Goal: Browse casually: Explore the website without a specific task or goal

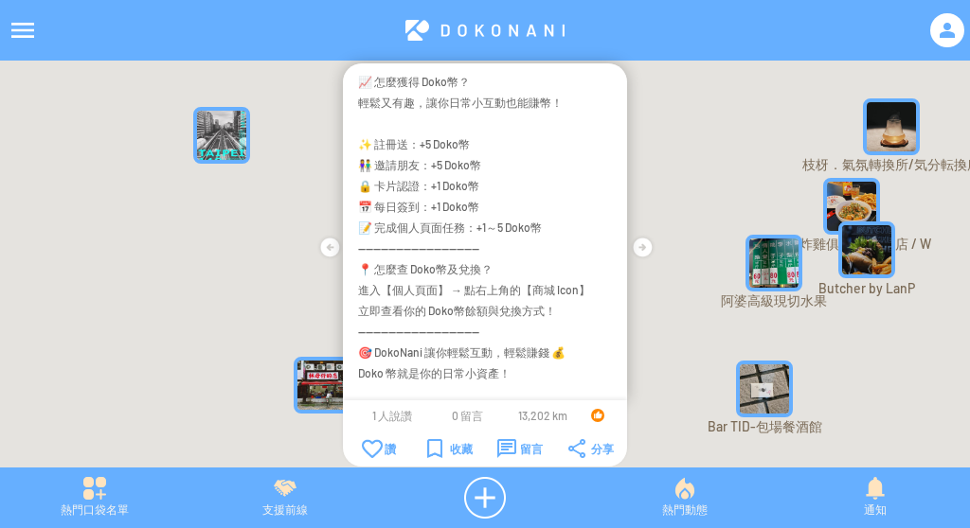
scroll to position [449, 0]
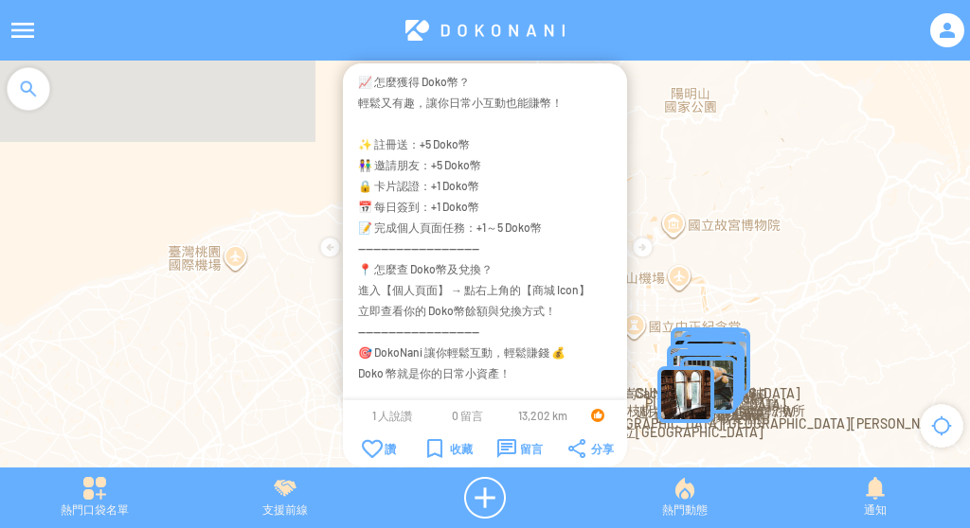
click at [671, 188] on div at bounding box center [485, 274] width 970 height 426
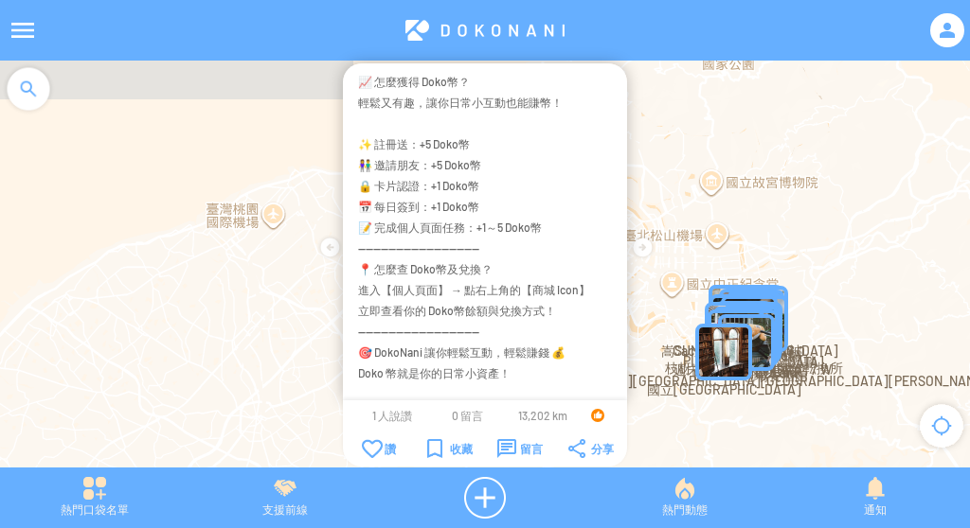
drag, startPoint x: 653, startPoint y: 341, endPoint x: 691, endPoint y: 294, distance: 60.6
click at [691, 294] on div at bounding box center [485, 274] width 970 height 426
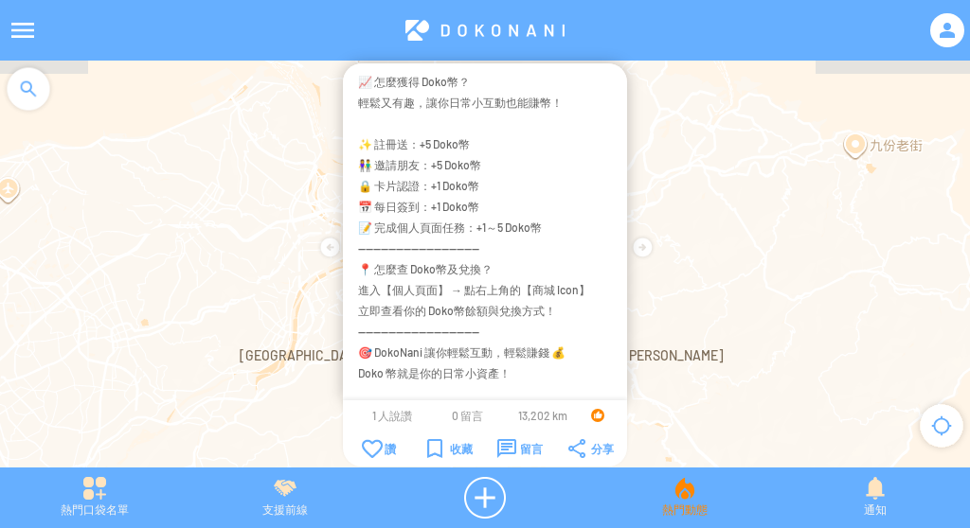
click at [680, 486] on div "熱門動態" at bounding box center [684, 498] width 190 height 42
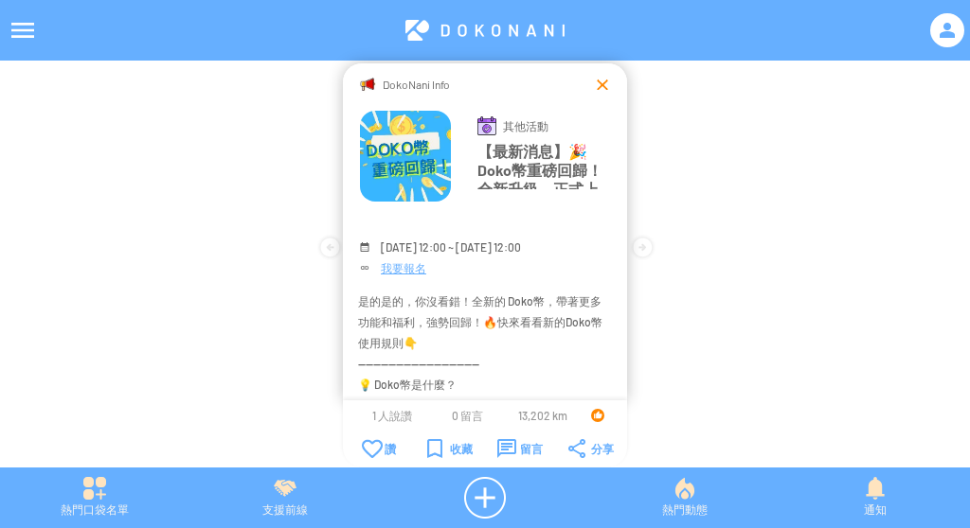
click at [598, 79] on div at bounding box center [602, 84] width 19 height 19
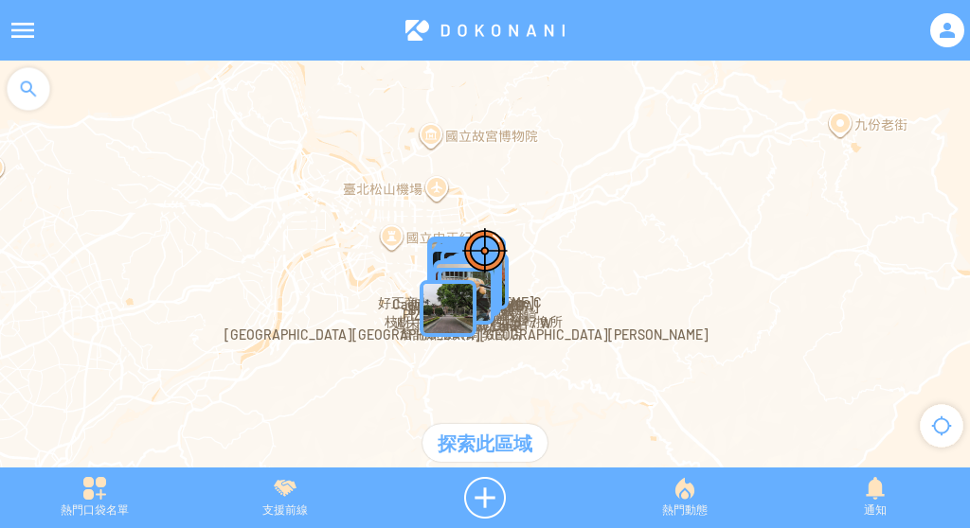
drag, startPoint x: 377, startPoint y: 354, endPoint x: 367, endPoint y: 338, distance: 19.2
click at [367, 338] on div at bounding box center [485, 274] width 970 height 426
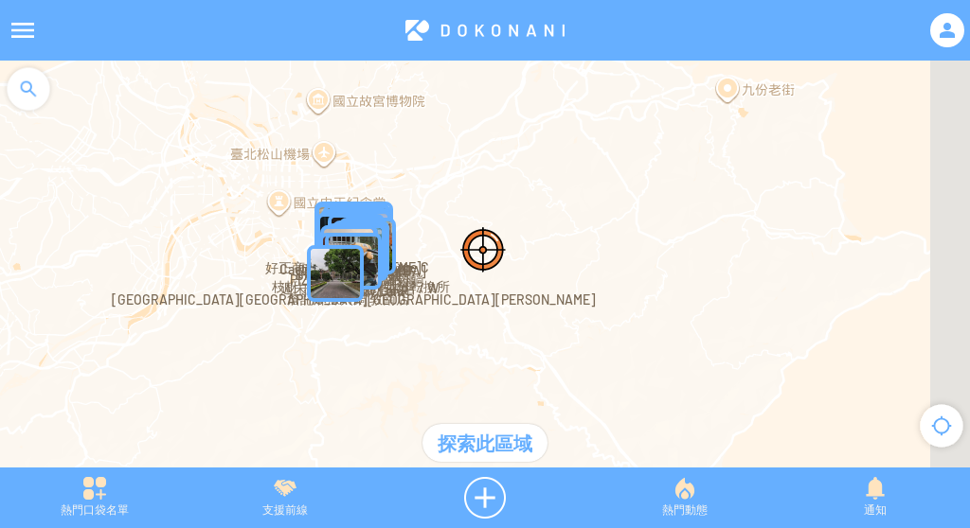
drag, startPoint x: 453, startPoint y: 325, endPoint x: 319, endPoint y: 287, distance: 138.8
click at [319, 287] on img "" at bounding box center [335, 273] width 57 height 57
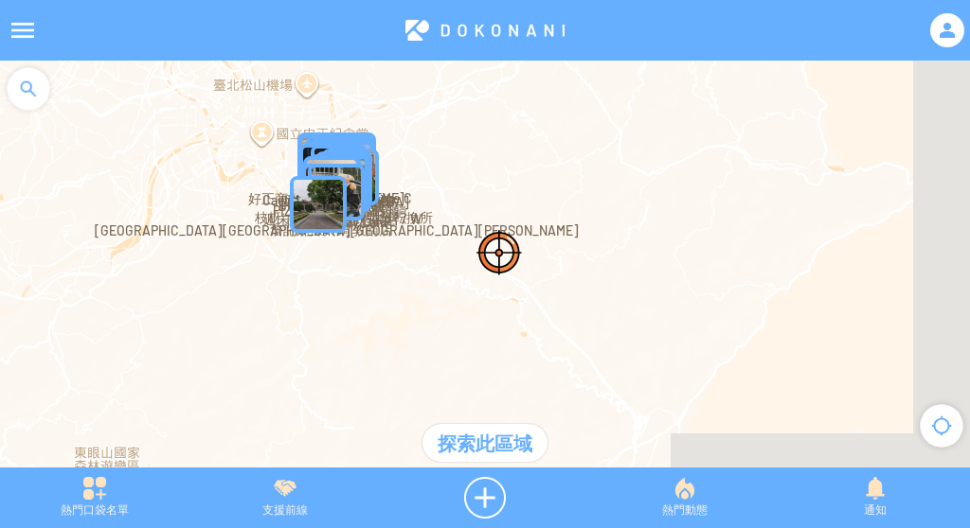
drag, startPoint x: 400, startPoint y: 318, endPoint x: 426, endPoint y: 260, distance: 63.6
click at [426, 263] on div at bounding box center [485, 274] width 970 height 426
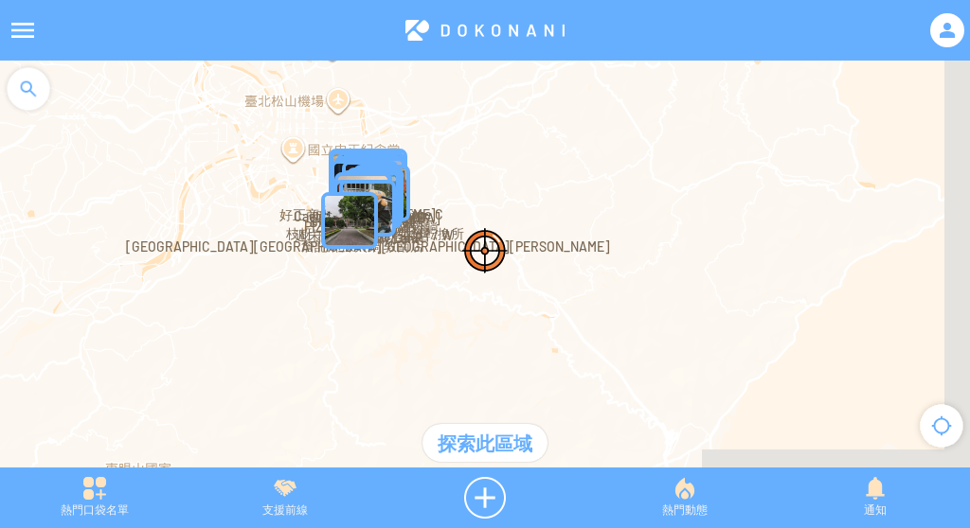
click at [367, 212] on img "" at bounding box center [349, 220] width 57 height 57
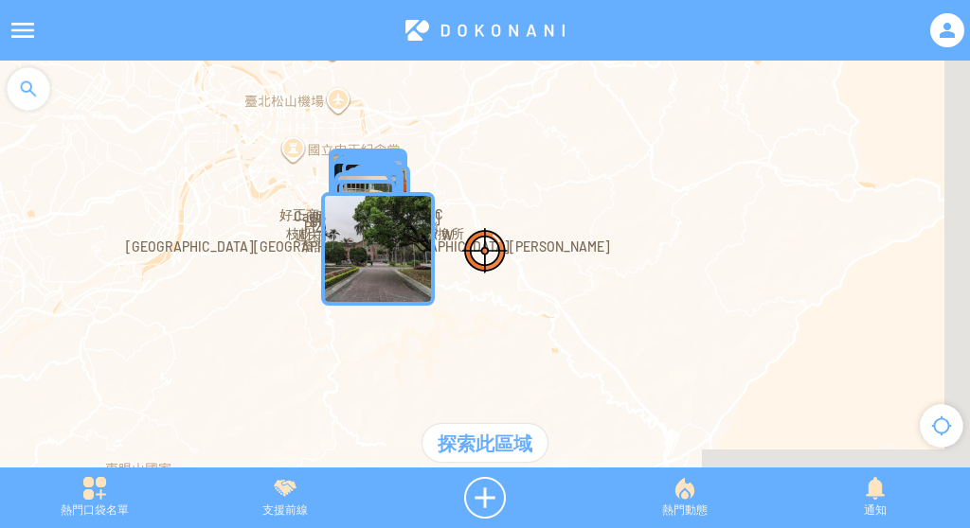
click at [362, 188] on img "台北市大安區六張犁" at bounding box center [367, 208] width 57 height 57
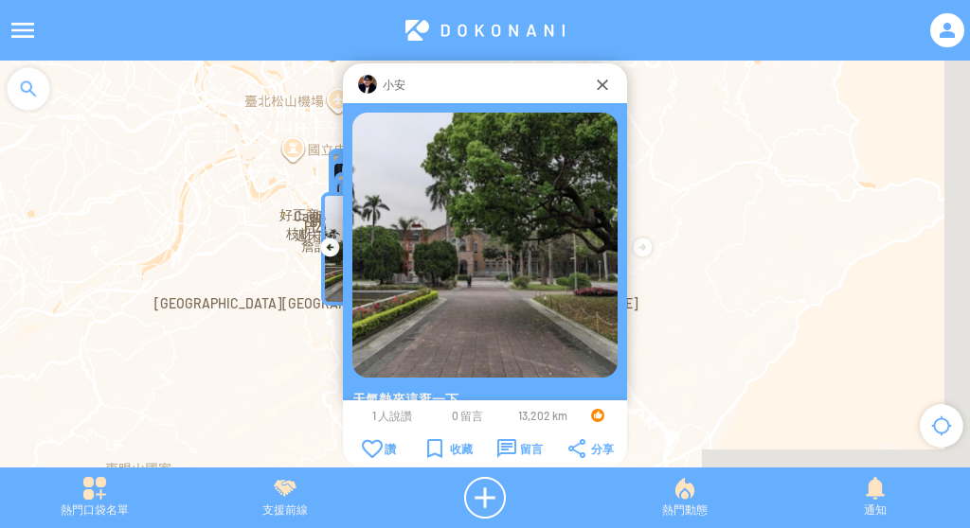
click at [362, 167] on img at bounding box center [484, 245] width 265 height 265
click at [364, 152] on img at bounding box center [484, 245] width 265 height 265
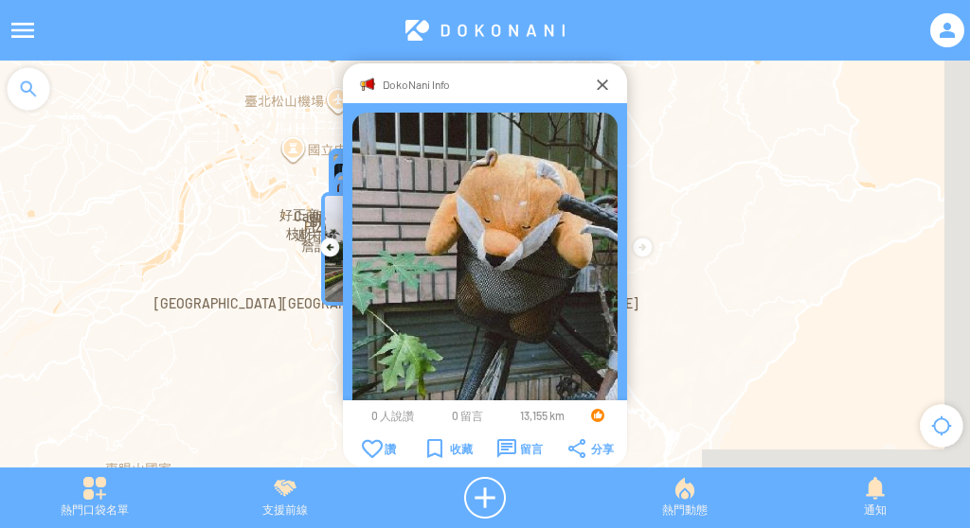
click at [592, 68] on div "DokoNani Info" at bounding box center [485, 83] width 284 height 40
click at [610, 75] on div at bounding box center [602, 84] width 19 height 19
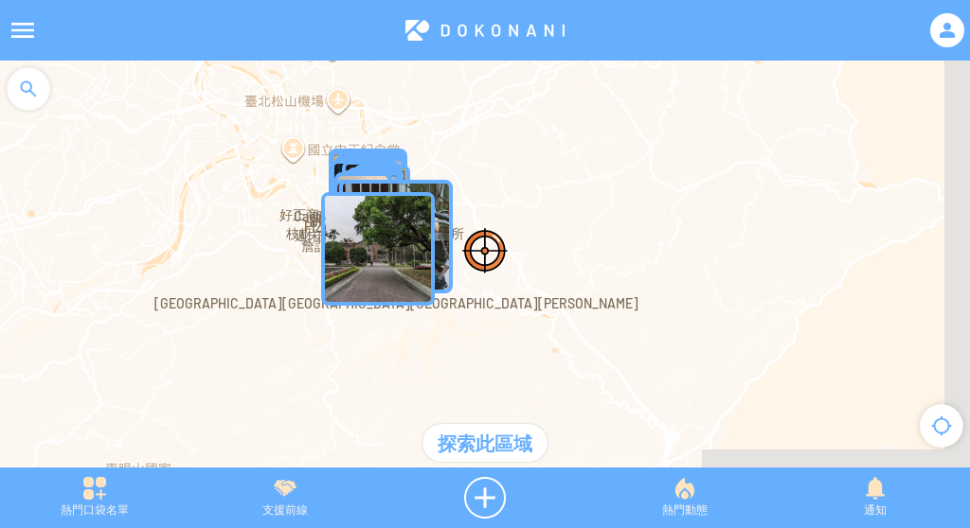
click at [407, 238] on img "" at bounding box center [378, 249] width 114 height 114
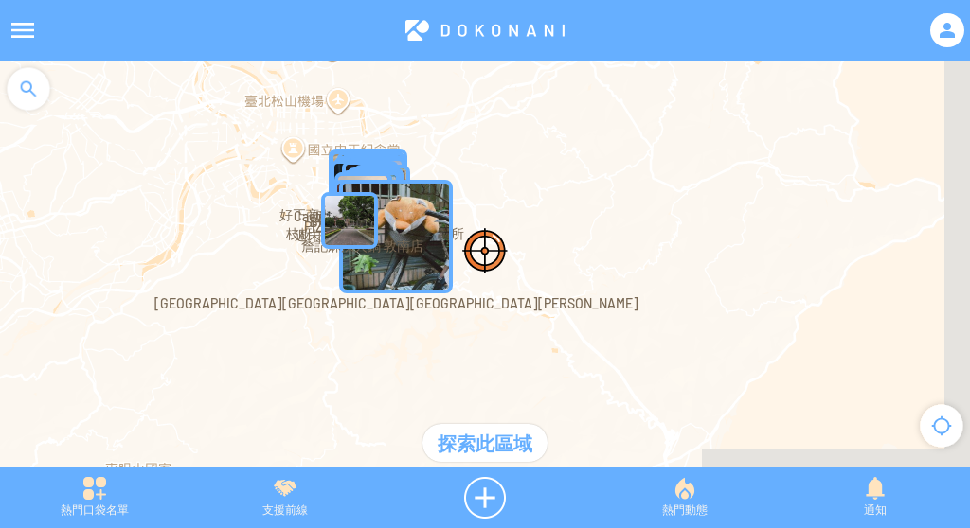
click at [429, 203] on img "台北市大安區六張犁" at bounding box center [396, 237] width 114 height 114
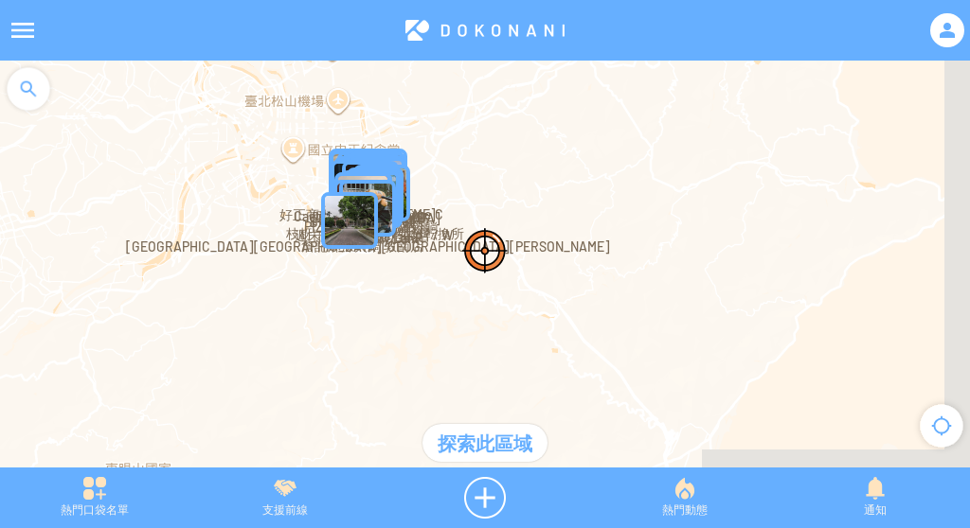
click at [386, 195] on img "台北市大安區六張犁" at bounding box center [367, 208] width 57 height 57
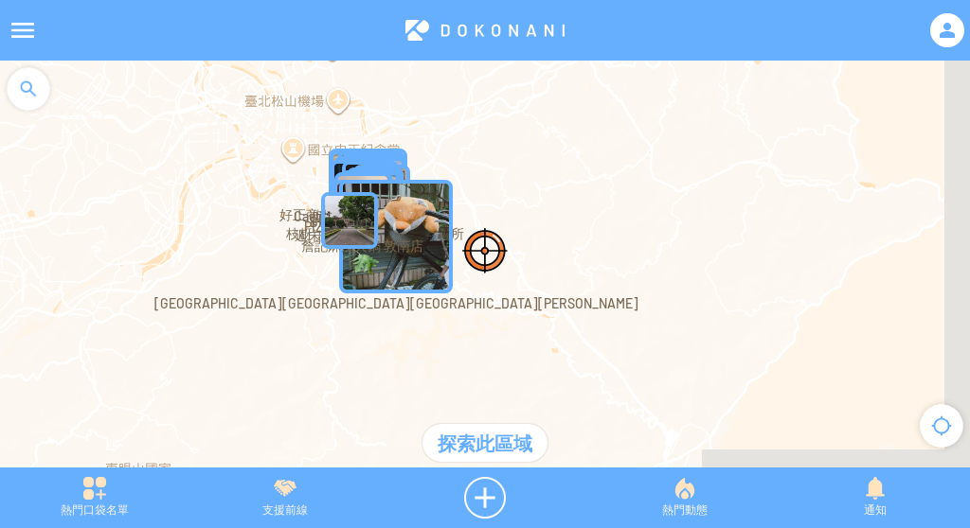
click at [403, 229] on img "台北市大安區六張犁" at bounding box center [396, 237] width 114 height 114
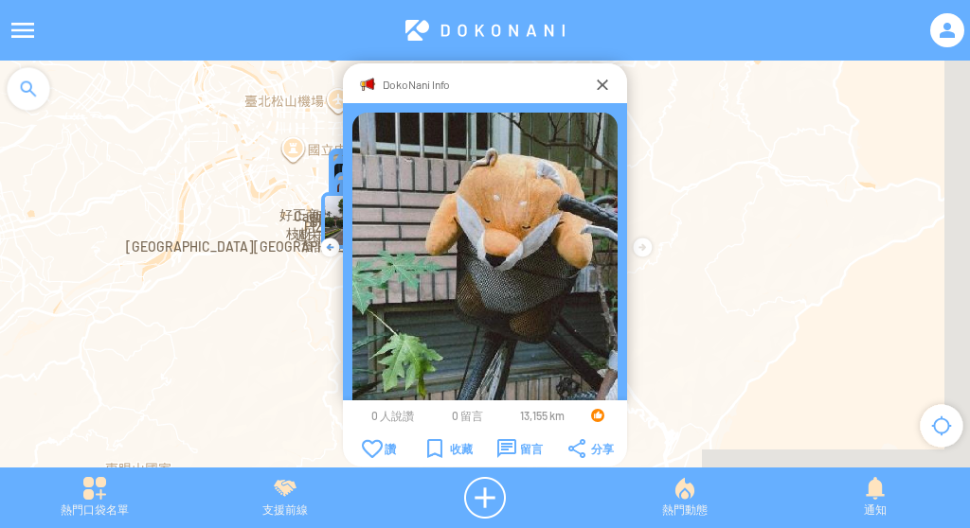
click at [345, 217] on td at bounding box center [485, 278] width 284 height 350
click at [455, 206] on img at bounding box center [484, 278] width 265 height 331
click at [597, 79] on div at bounding box center [602, 84] width 19 height 19
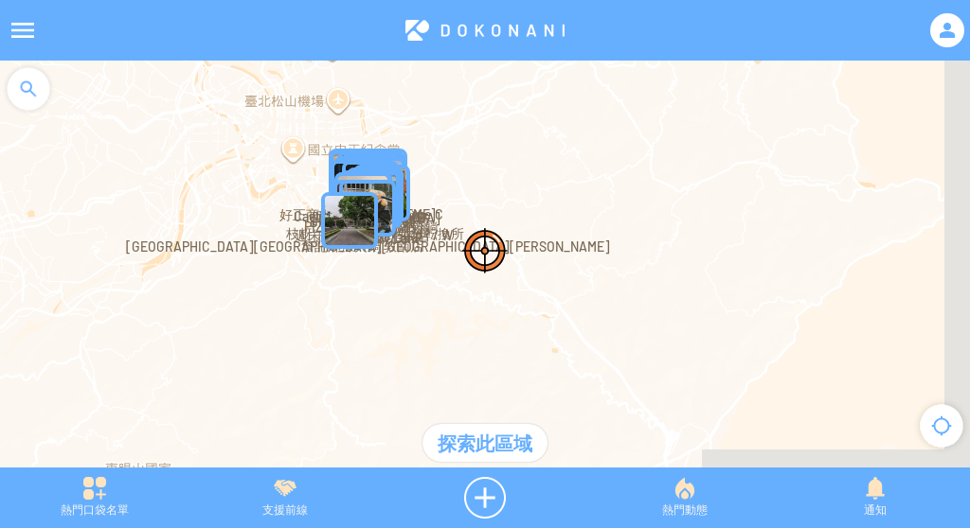
click at [358, 219] on img "" at bounding box center [349, 220] width 57 height 57
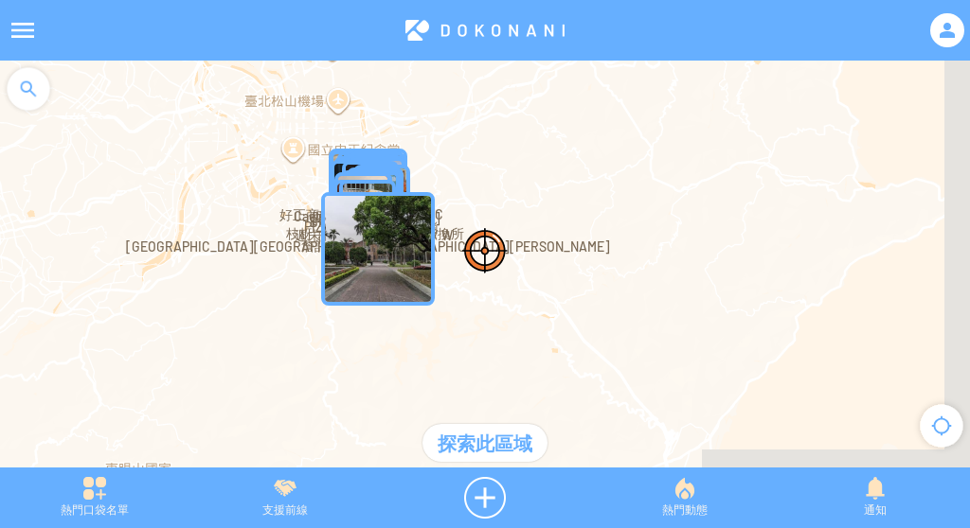
click at [383, 181] on img "台北市大安區六張犁" at bounding box center [367, 208] width 57 height 57
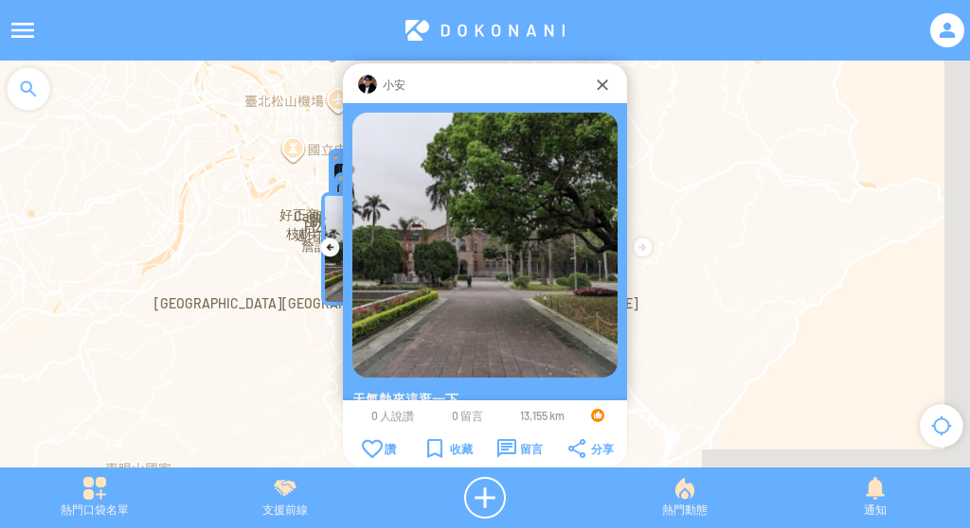
click at [378, 170] on img at bounding box center [484, 245] width 265 height 265
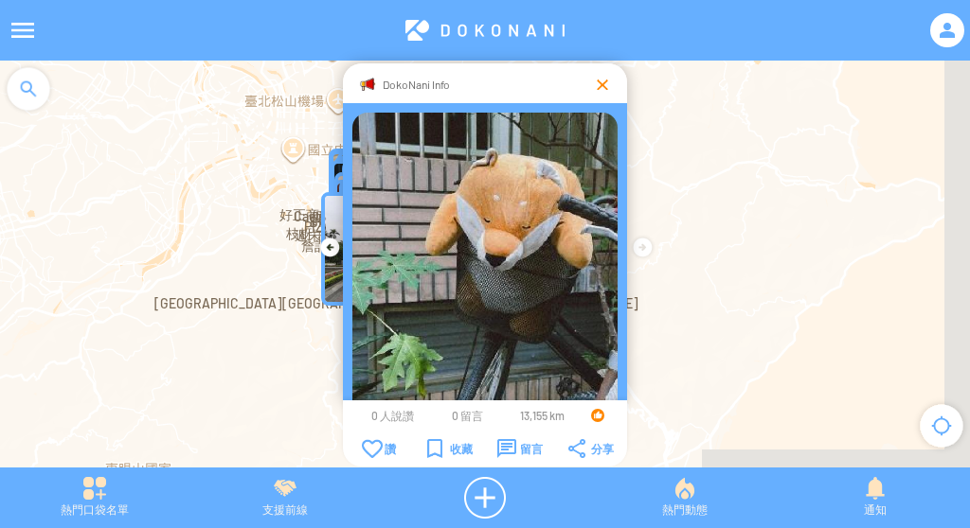
click at [605, 85] on div at bounding box center [602, 84] width 19 height 19
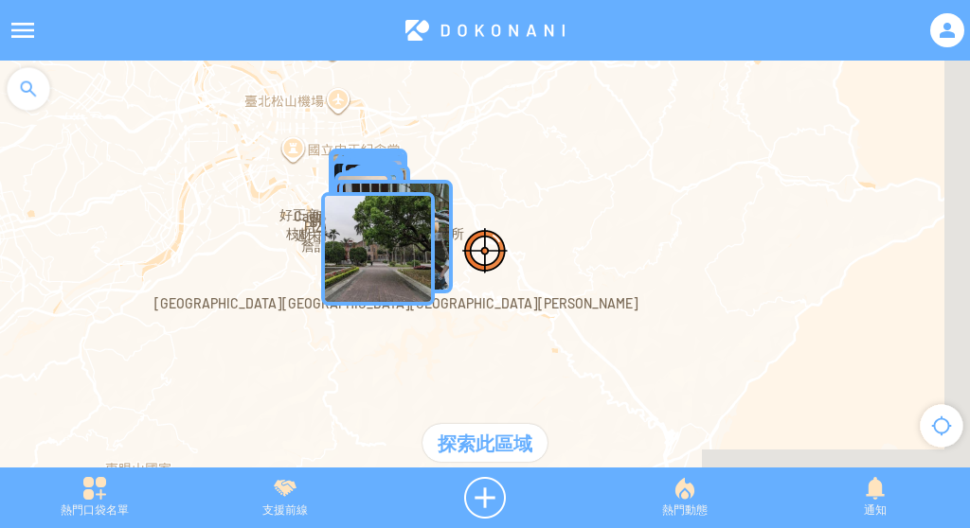
click at [404, 231] on img "" at bounding box center [378, 249] width 114 height 114
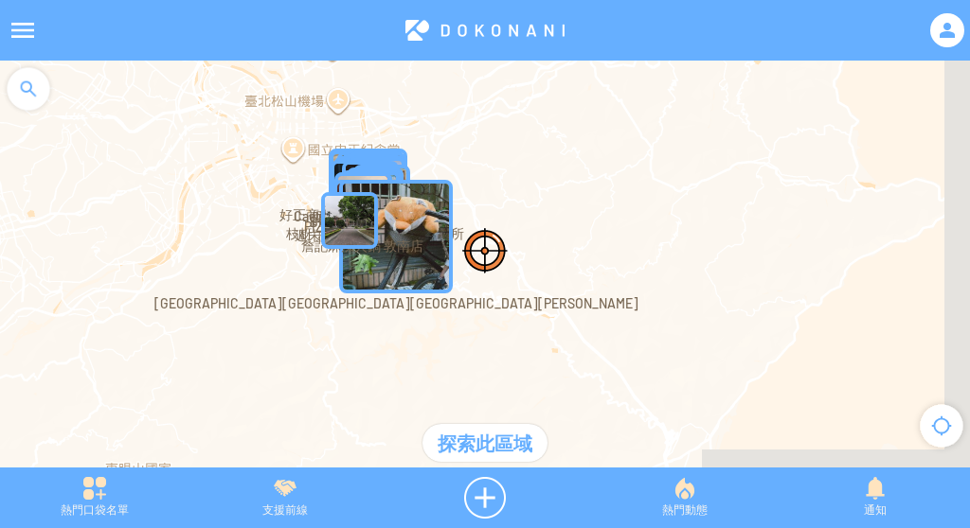
click at [356, 220] on img "" at bounding box center [349, 220] width 57 height 57
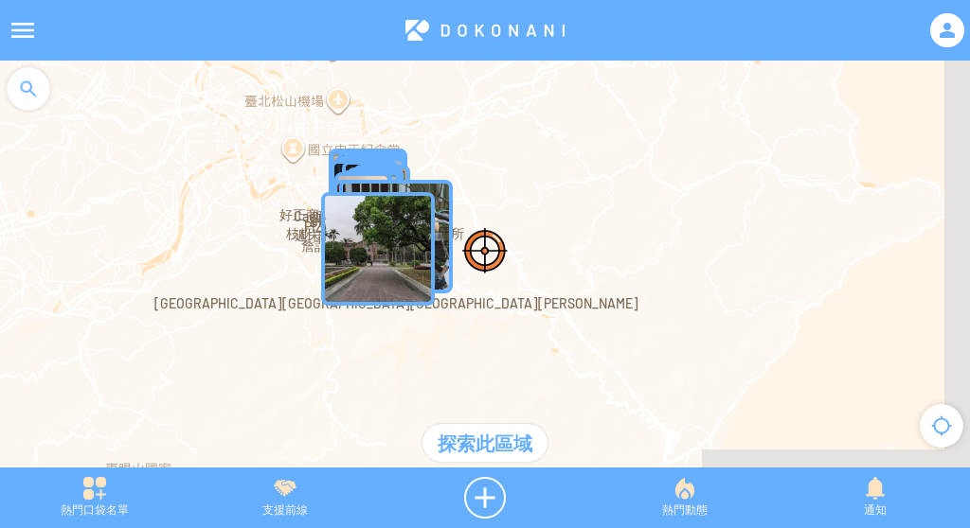
click at [385, 230] on img "" at bounding box center [378, 249] width 114 height 114
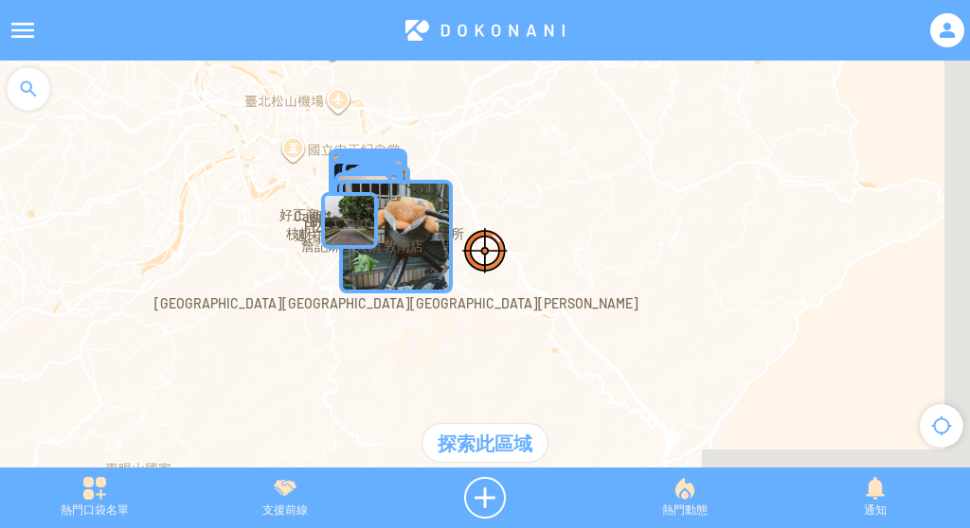
click at [418, 228] on img "台北市大安區六張犁" at bounding box center [396, 237] width 114 height 114
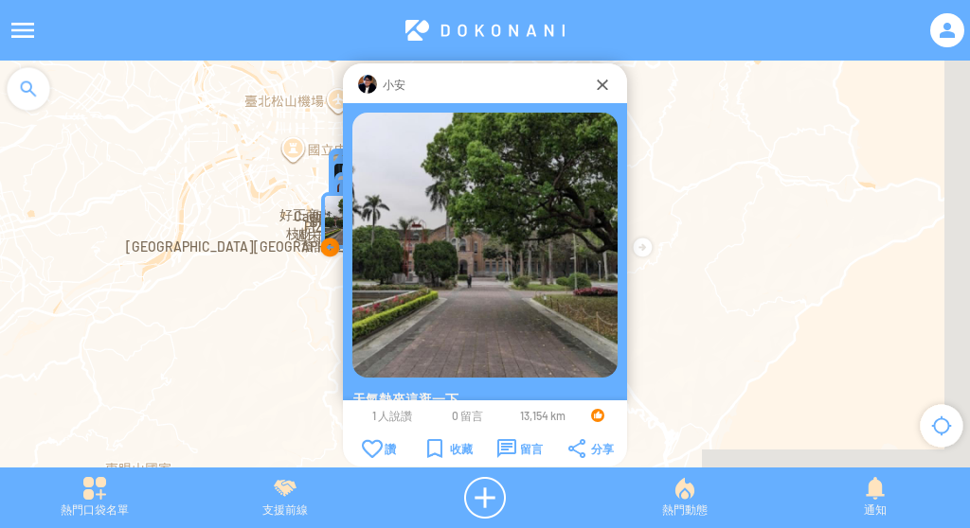
click at [327, 241] on div at bounding box center [329, 247] width 30 height 30
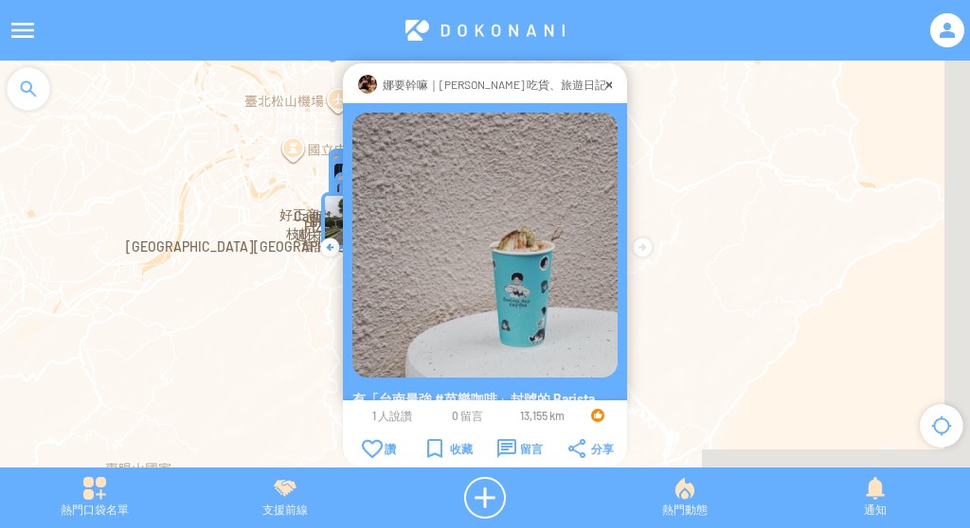
click at [628, 237] on div at bounding box center [642, 247] width 30 height 30
click at [636, 244] on div at bounding box center [642, 247] width 30 height 30
click at [636, 242] on div at bounding box center [642, 247] width 30 height 30
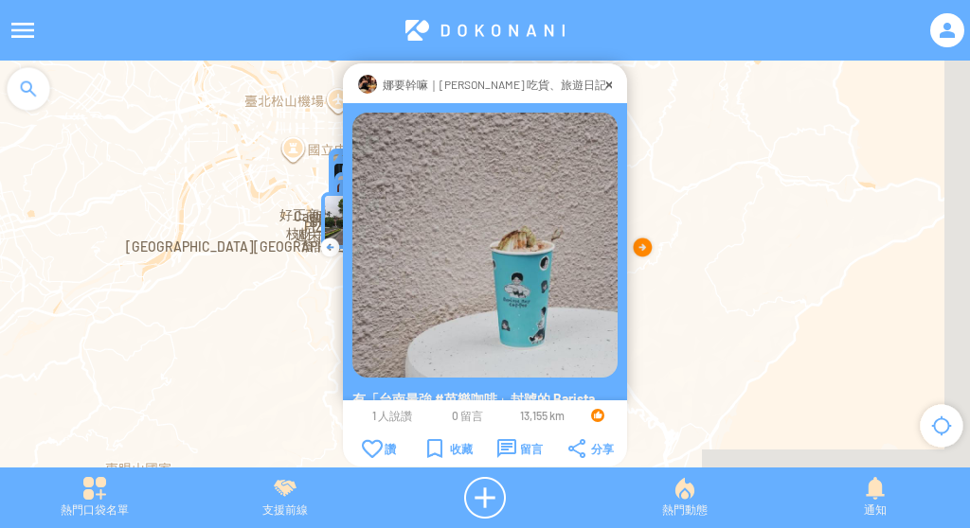
click at [636, 242] on div at bounding box center [642, 247] width 30 height 30
click at [597, 74] on div "娜要幹嘛｜娜娜 吃貨、旅遊日記" at bounding box center [485, 83] width 284 height 40
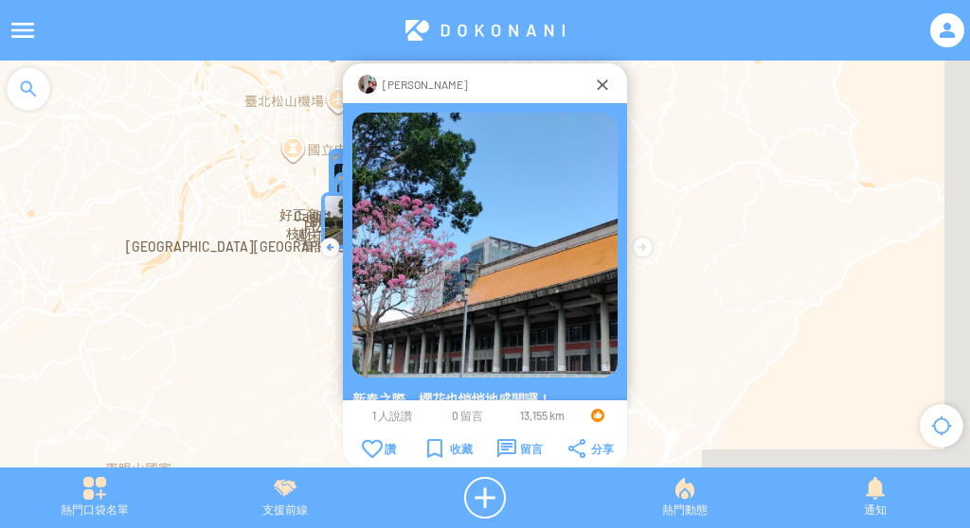
click at [597, 80] on div at bounding box center [602, 84] width 19 height 19
click at [597, 80] on div at bounding box center [485, 274] width 970 height 426
click at [697, 200] on div at bounding box center [485, 274] width 970 height 426
click at [598, 81] on div at bounding box center [485, 274] width 970 height 426
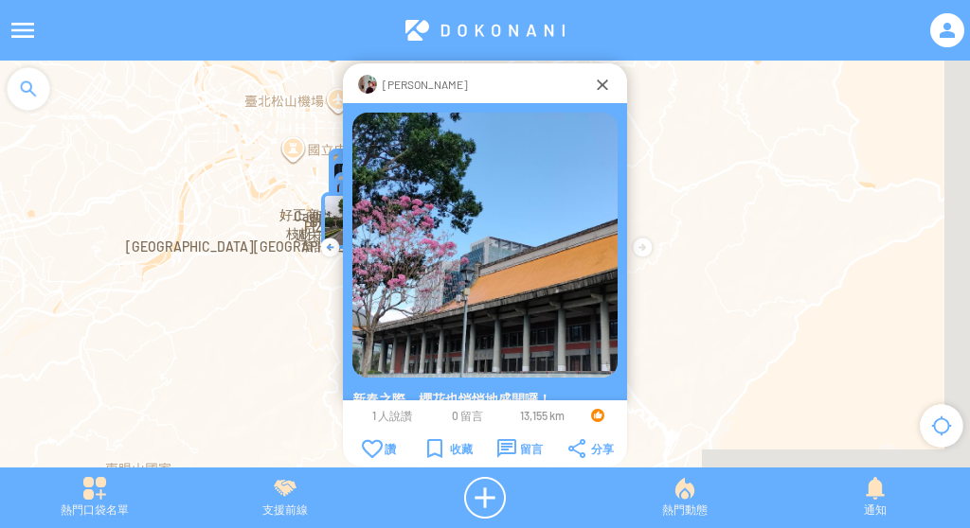
click at [636, 231] on div at bounding box center [485, 274] width 970 height 426
click at [662, 184] on div at bounding box center [485, 274] width 970 height 426
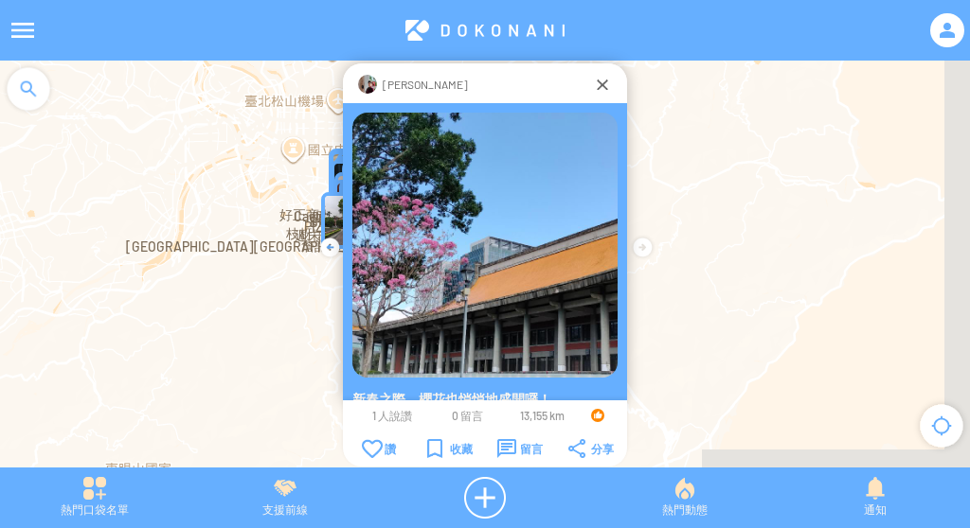
click at [662, 184] on div at bounding box center [485, 274] width 970 height 426
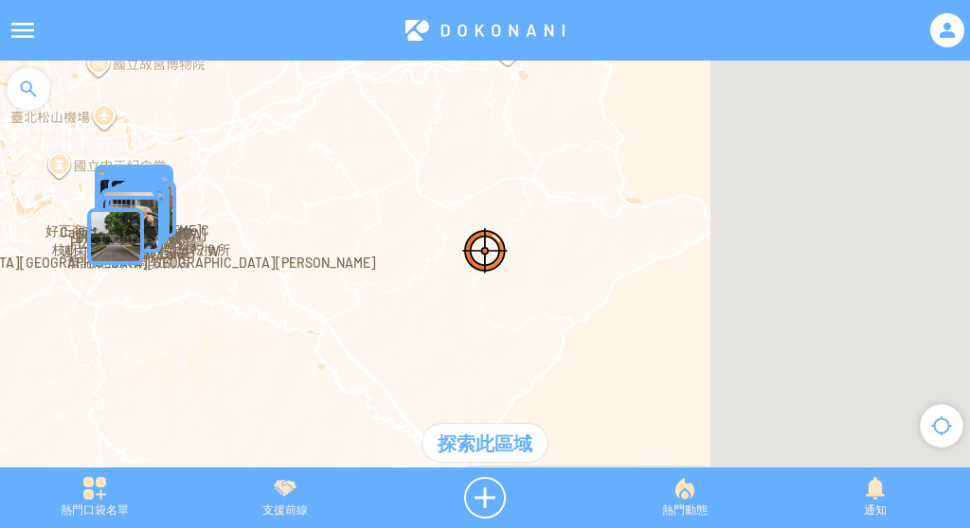
click at [150, 200] on img "台北市大安區六張犁" at bounding box center [133, 224] width 57 height 57
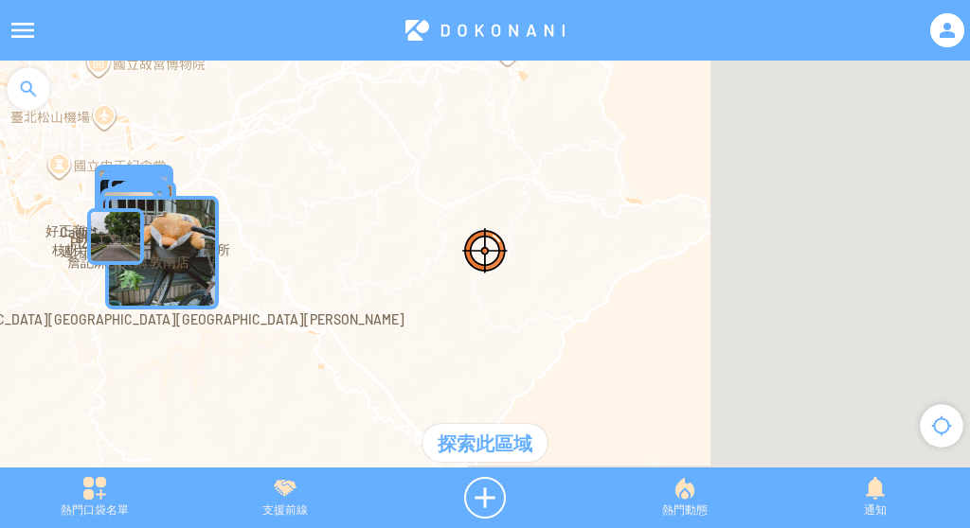
click at [147, 177] on img "PIZZAROUND 比薩斜躺" at bounding box center [136, 205] width 57 height 57
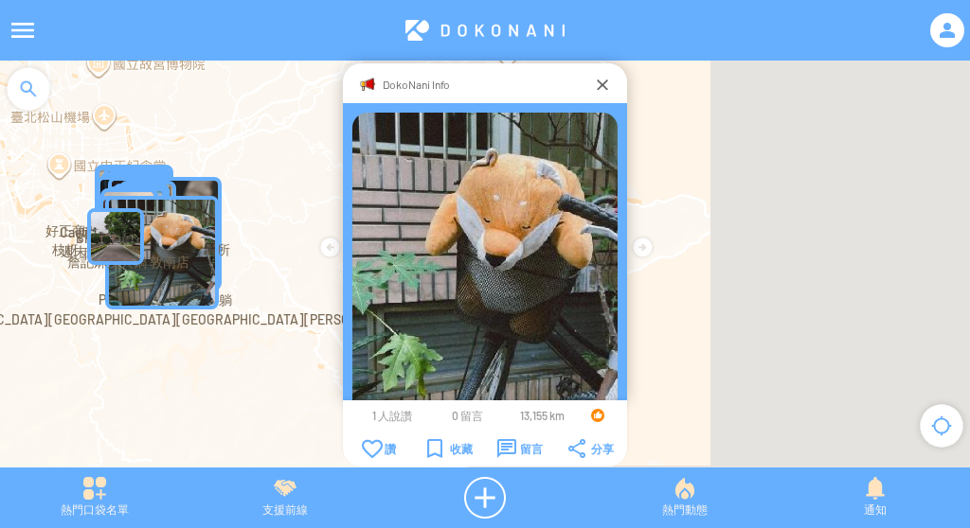
click at [175, 217] on img "台北市大安區六張犁" at bounding box center [162, 253] width 114 height 114
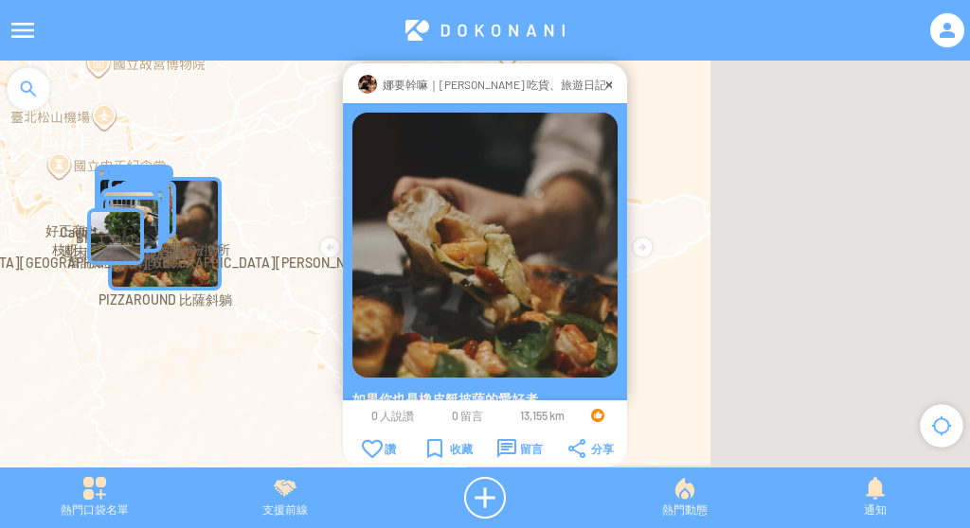
click at [182, 218] on img "PIZZAROUND 比薩斜躺" at bounding box center [165, 234] width 114 height 114
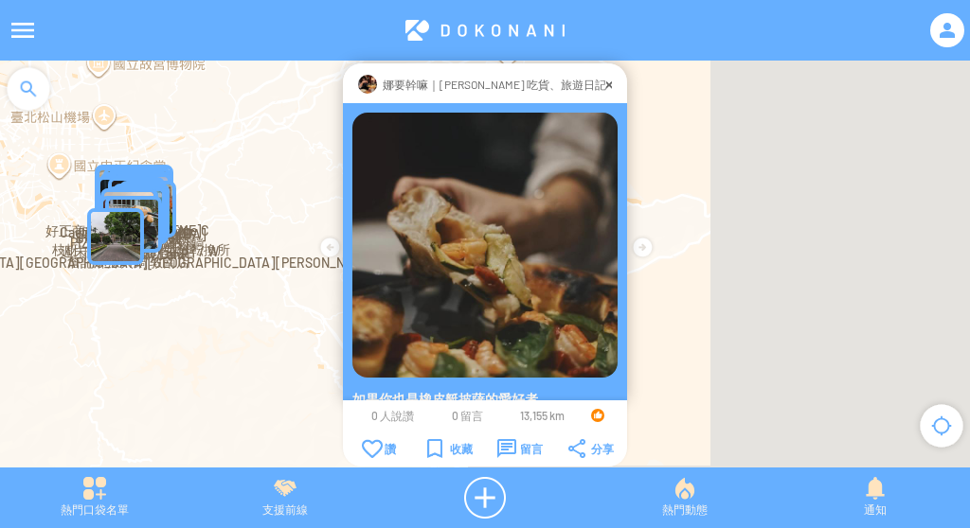
click at [152, 202] on img "台北市大安區六張犁" at bounding box center [133, 224] width 57 height 57
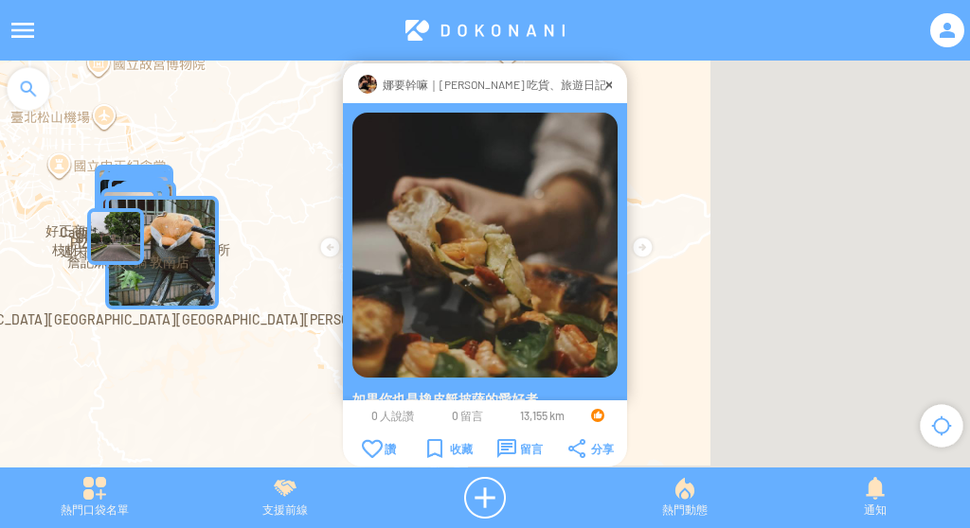
click at [152, 184] on img "枝枒．氣氛轉換所/気分転換所" at bounding box center [141, 212] width 57 height 57
click at [202, 207] on img "台北市大安區六張犁" at bounding box center [162, 253] width 114 height 114
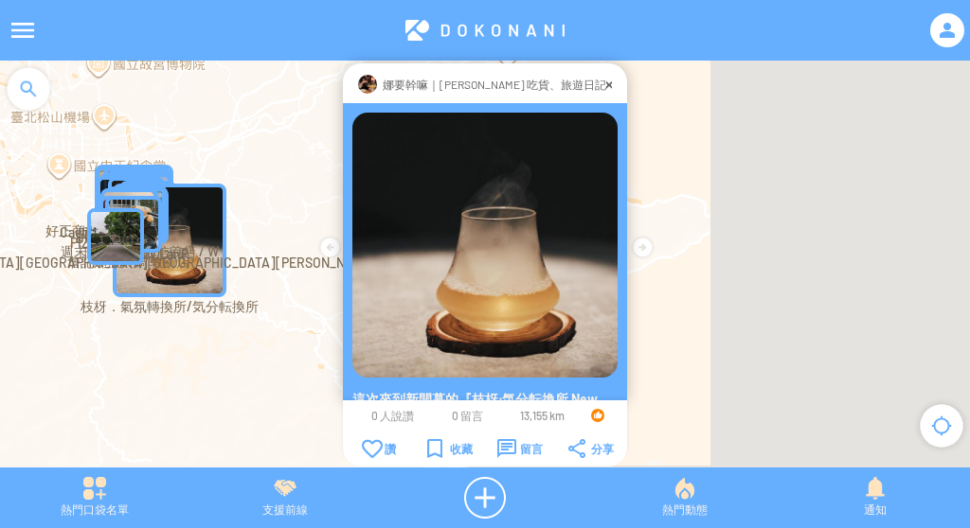
click at [202, 207] on img "枝枒．氣氛轉換所/気分転換所" at bounding box center [170, 241] width 114 height 114
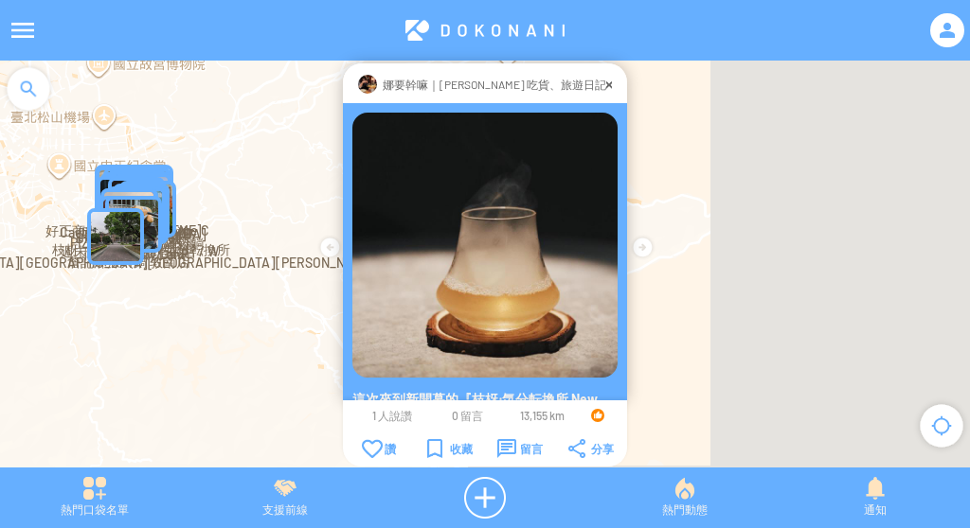
click at [164, 192] on img "阿婆高級現切水果" at bounding box center [137, 216] width 57 height 57
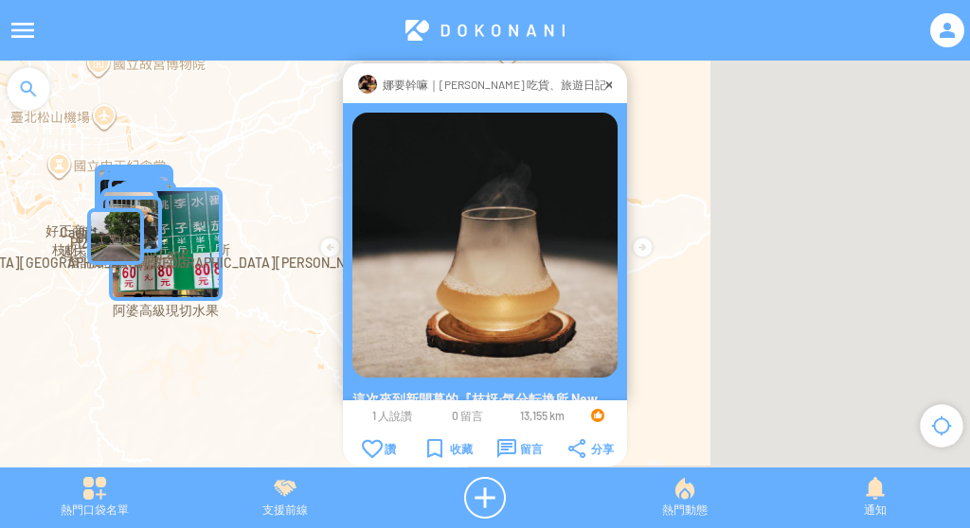
click at [188, 250] on img "阿婆高級現切水果" at bounding box center [166, 245] width 114 height 114
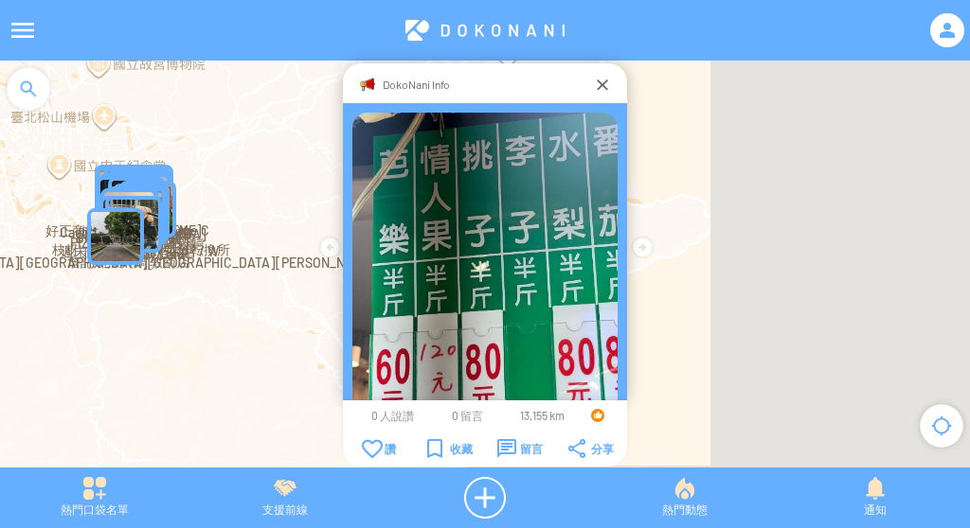
click at [146, 178] on img "PIZZAROUND 比薩斜躺" at bounding box center [136, 205] width 57 height 57
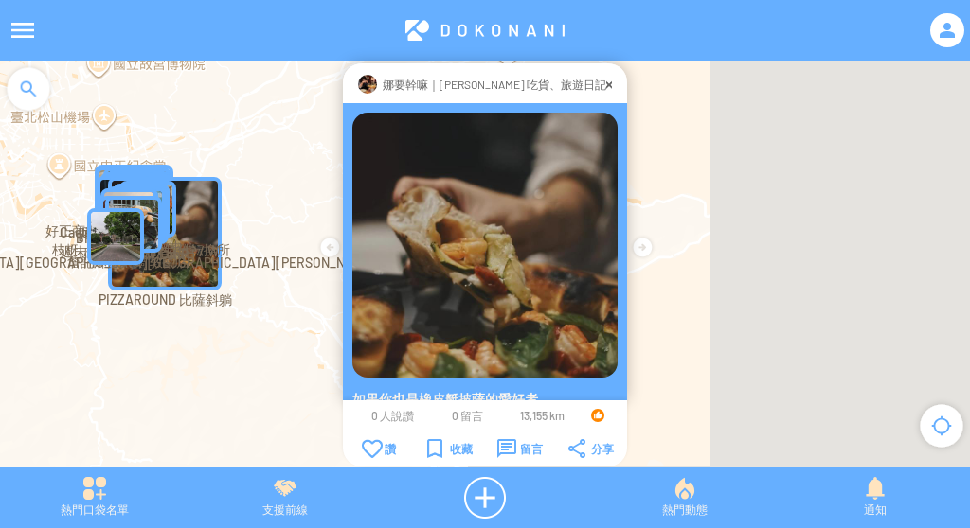
click at [153, 178] on img "PIZZAROUND 比薩斜躺" at bounding box center [165, 234] width 114 height 114
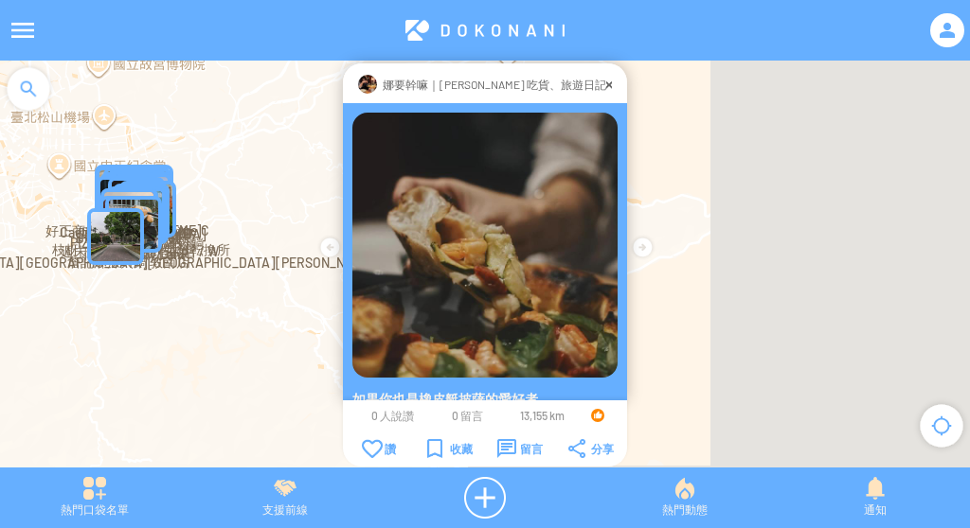
click at [123, 168] on img "臺北大巨蛋" at bounding box center [142, 196] width 57 height 57
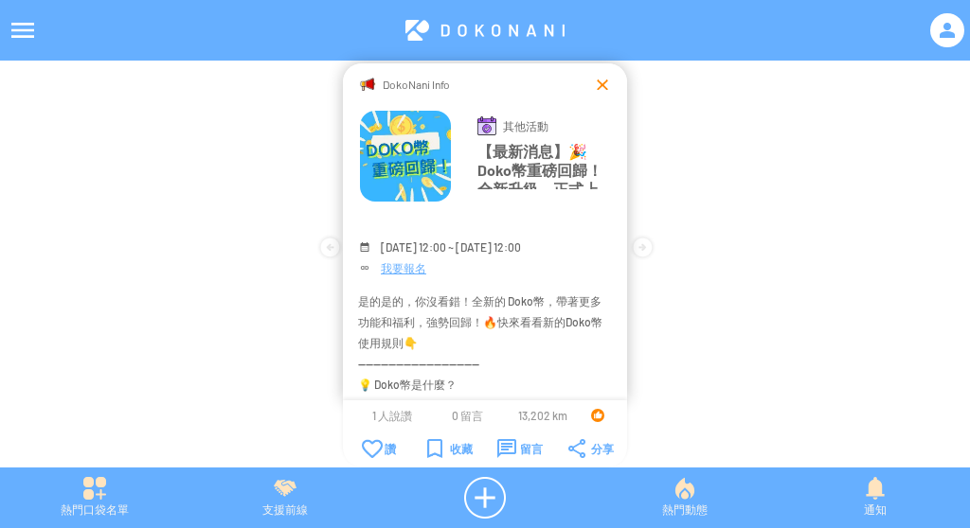
click at [600, 79] on div at bounding box center [602, 84] width 19 height 19
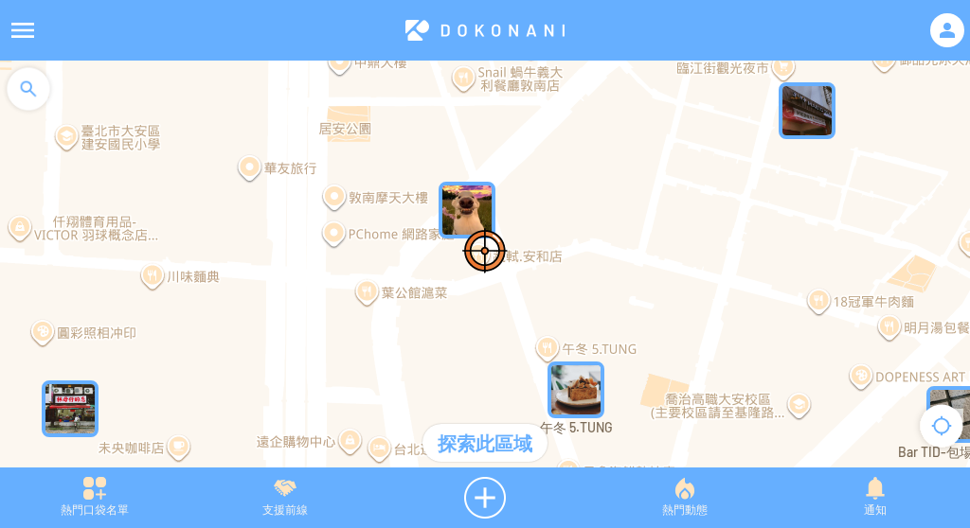
click at [446, 228] on img "" at bounding box center [467, 210] width 57 height 57
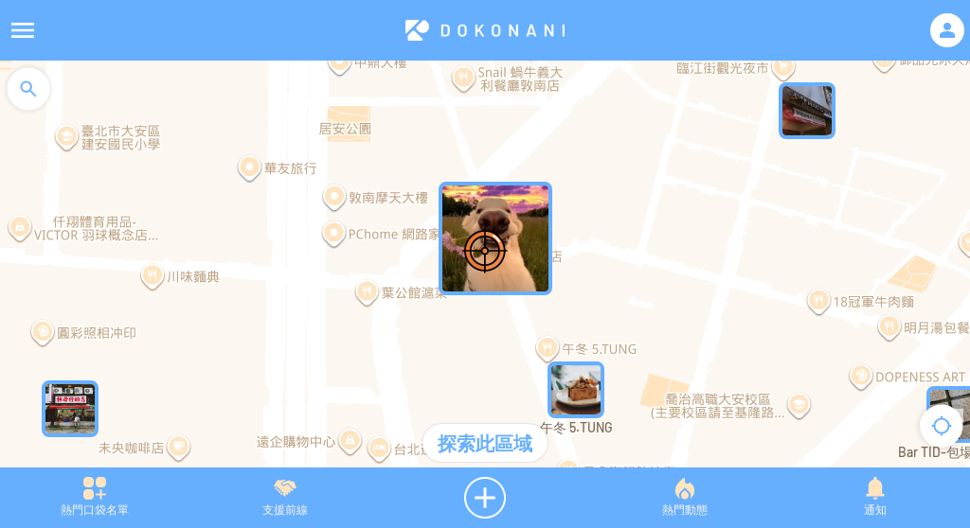
click at [568, 402] on img "午冬 5.TUNG" at bounding box center [575, 390] width 57 height 57
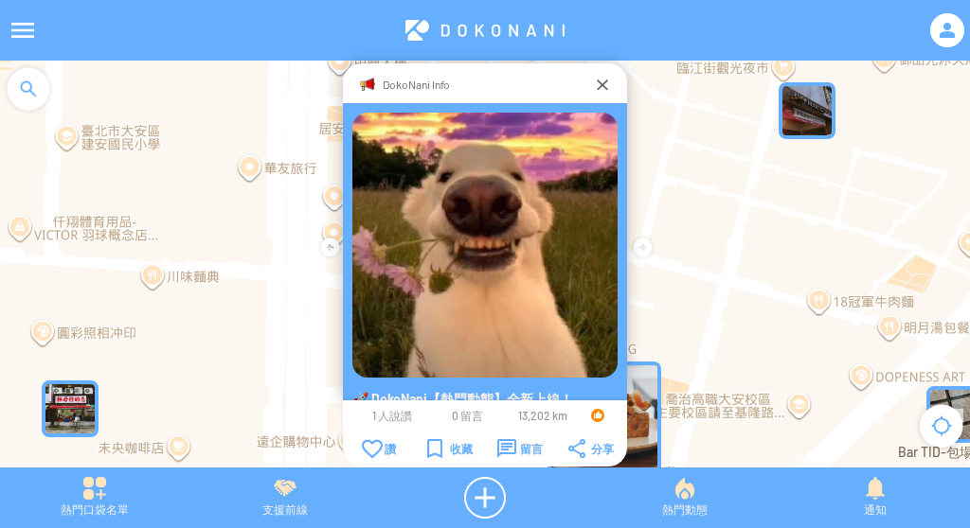
click at [568, 400] on p "🚀 DokoNani【熱門動態】全新上線！ 現在，最新卡片&熱門卡片都有機會被推播到頁面上，想讓更多人看到你的卡片嗎？快來發佈內容，讓它登上熱門吧！🔥💡" at bounding box center [484, 428] width 265 height 76
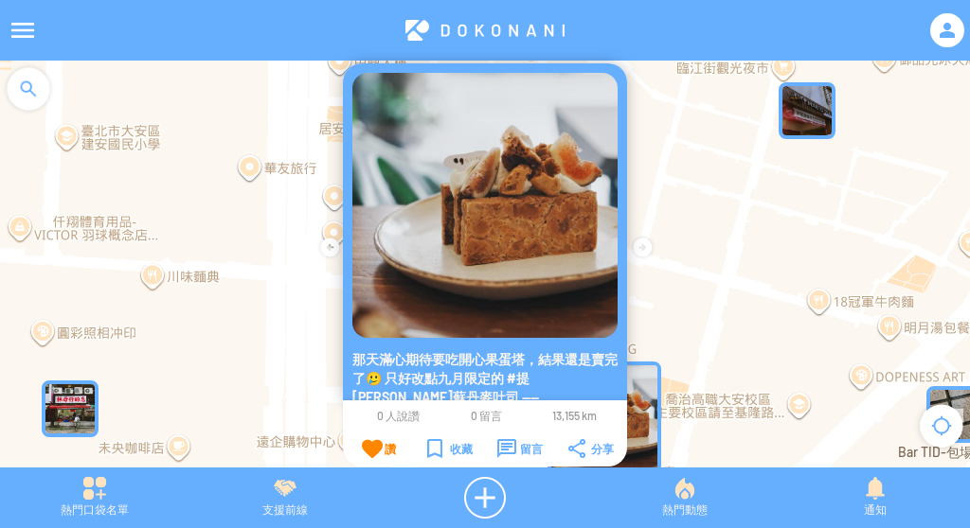
click at [367, 442] on div "讚" at bounding box center [379, 448] width 34 height 19
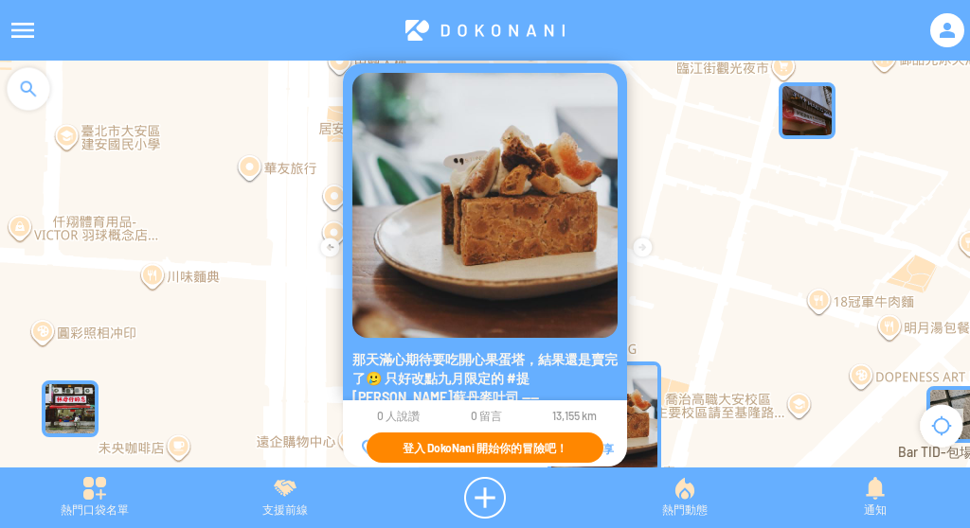
click at [598, 81] on img at bounding box center [484, 205] width 265 height 265
click at [707, 152] on div at bounding box center [485, 274] width 970 height 426
click at [815, 116] on img "" at bounding box center [807, 110] width 57 height 57
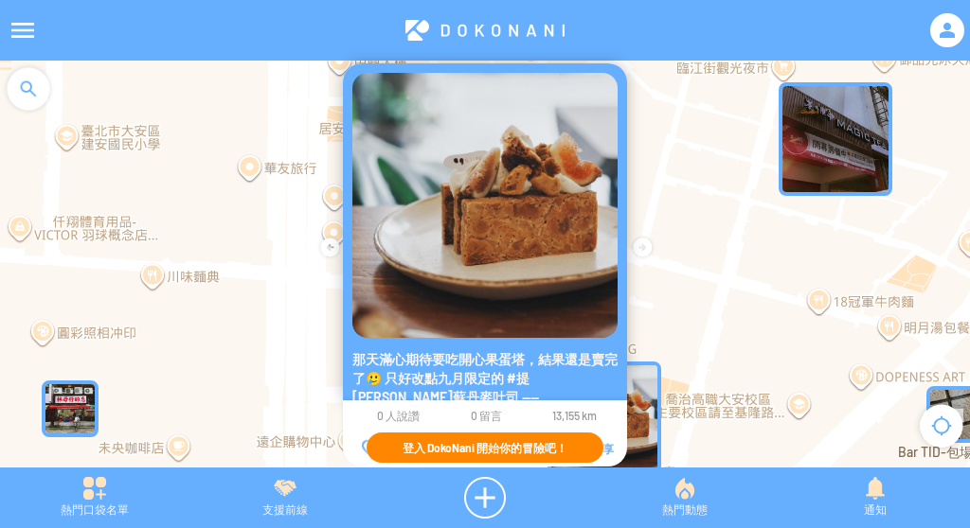
click at [815, 116] on img "" at bounding box center [836, 139] width 114 height 114
click at [716, 162] on div "若要瀏覽，請按箭頭鍵。" at bounding box center [485, 274] width 970 height 426
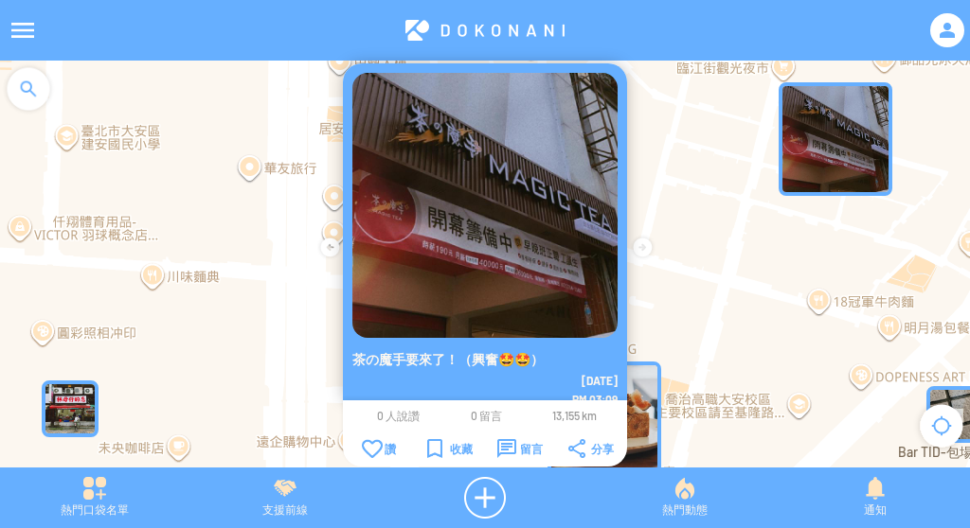
click at [716, 162] on div at bounding box center [485, 274] width 970 height 426
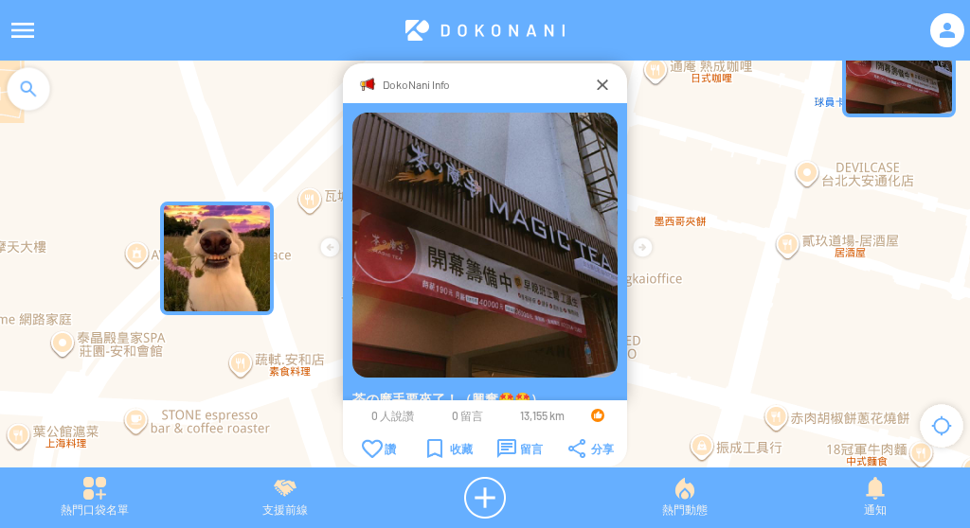
click at [592, 81] on div "DokoNani Info" at bounding box center [485, 84] width 216 height 19
click at [597, 84] on div at bounding box center [602, 84] width 19 height 19
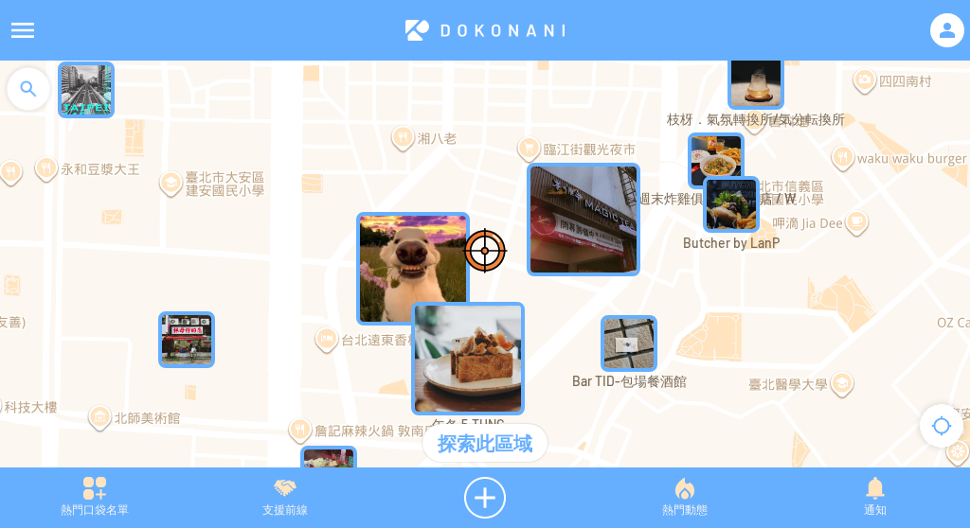
click at [383, 272] on img "" at bounding box center [413, 269] width 114 height 114
click at [383, 272] on div at bounding box center [485, 274] width 970 height 426
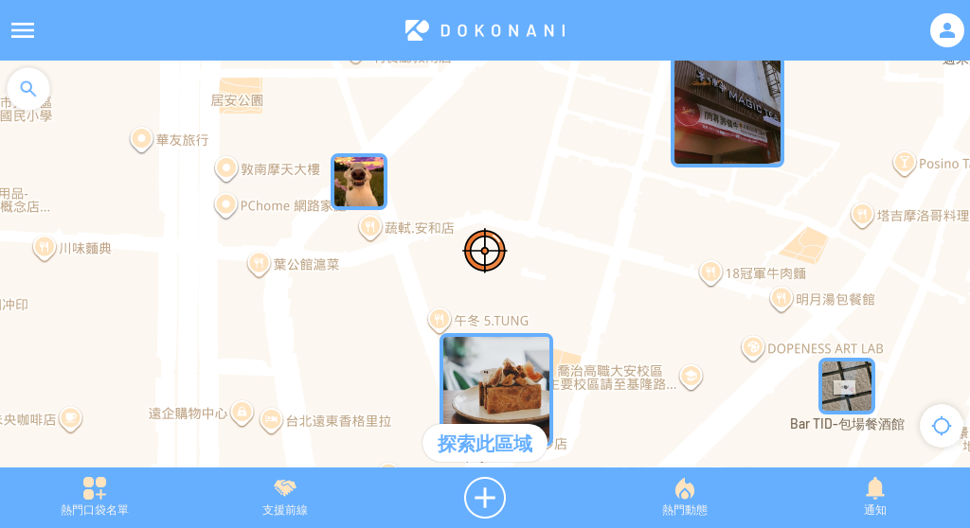
click at [363, 206] on img "" at bounding box center [359, 181] width 57 height 57
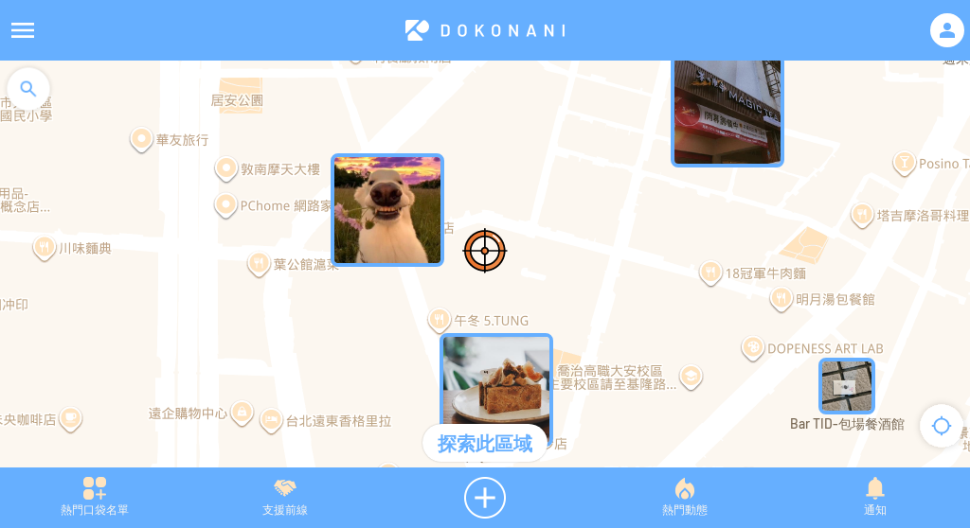
click at [363, 206] on img "" at bounding box center [388, 210] width 114 height 114
click at [367, 207] on img "" at bounding box center [388, 210] width 114 height 114
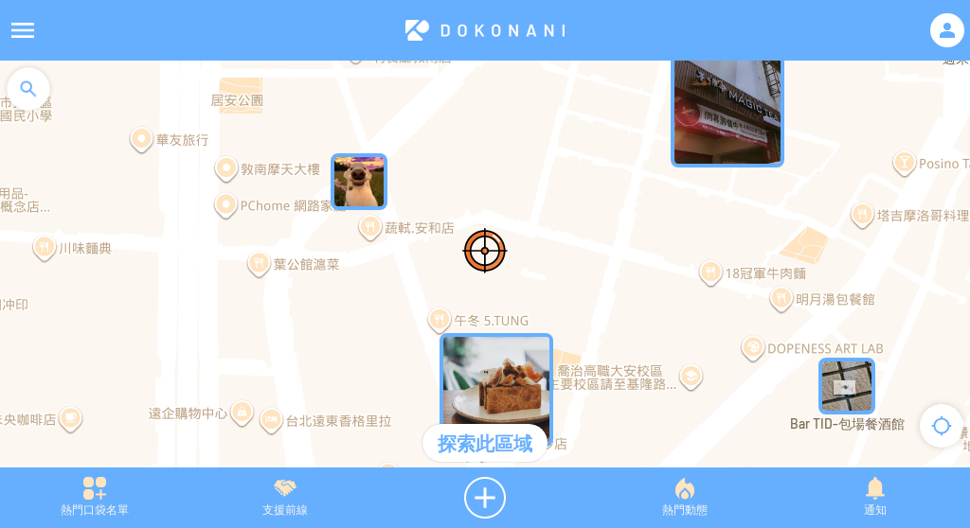
click at [367, 207] on img "" at bounding box center [359, 181] width 57 height 57
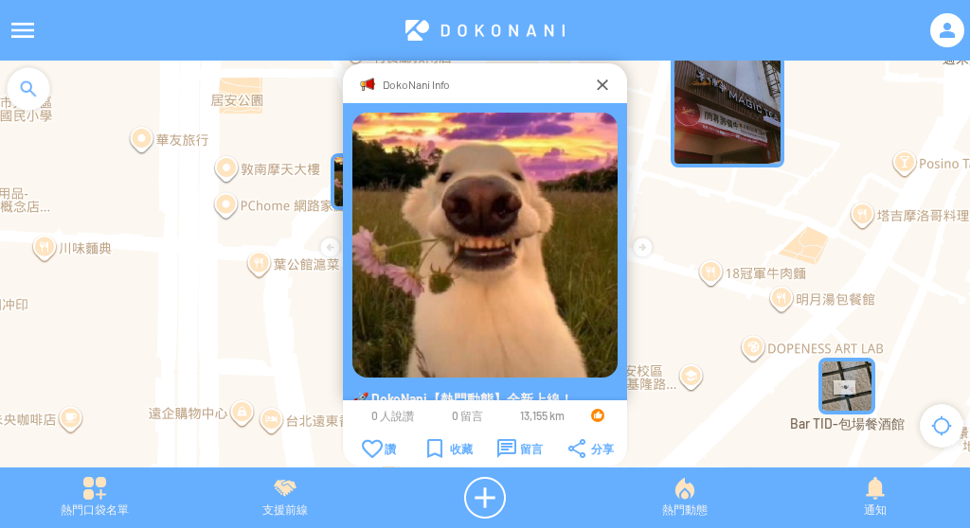
click at [358, 182] on img at bounding box center [484, 245] width 265 height 265
click at [600, 82] on div at bounding box center [602, 84] width 19 height 19
